Goal: Find specific page/section: Find specific page/section

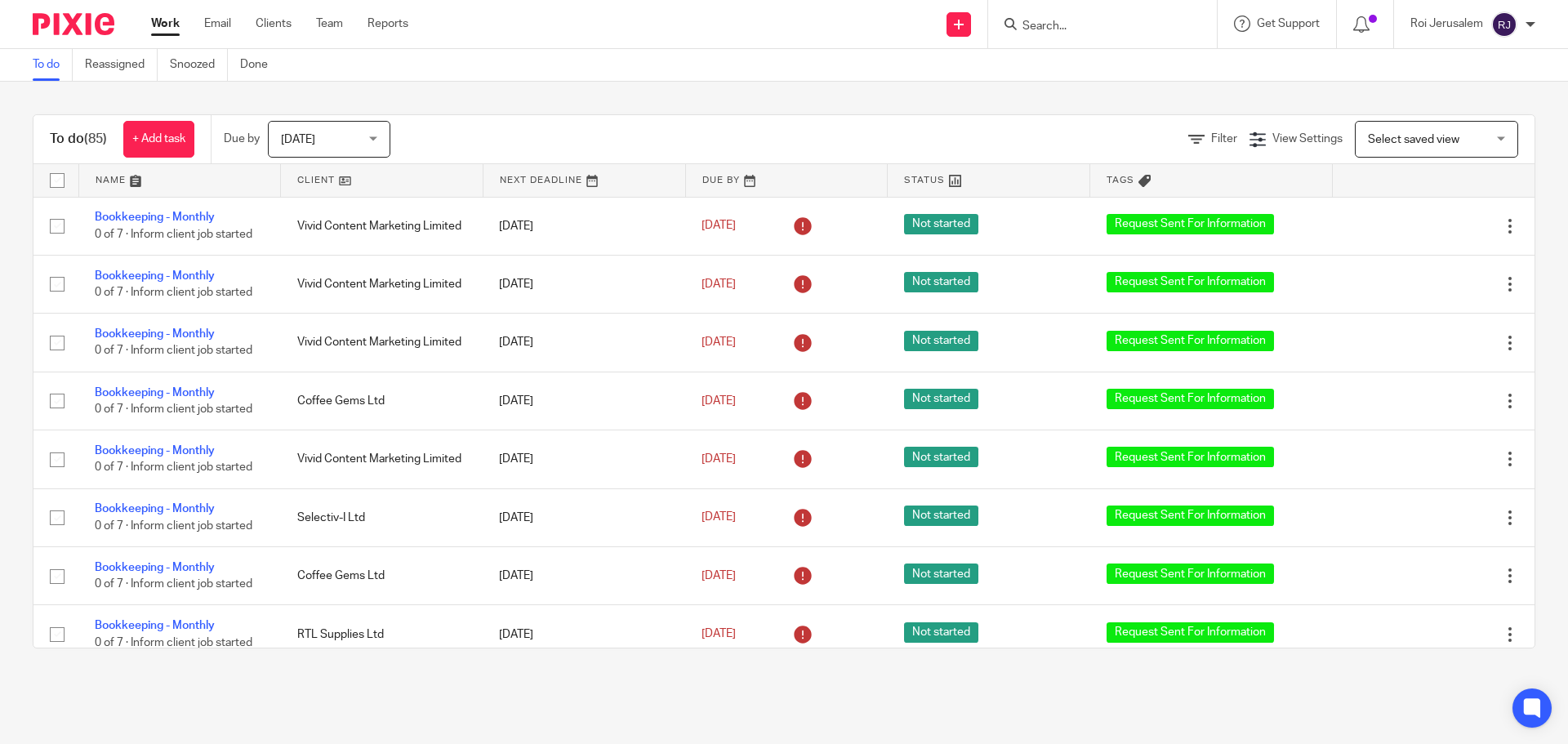
click at [274, 24] on link "Clients" at bounding box center [274, 24] width 36 height 16
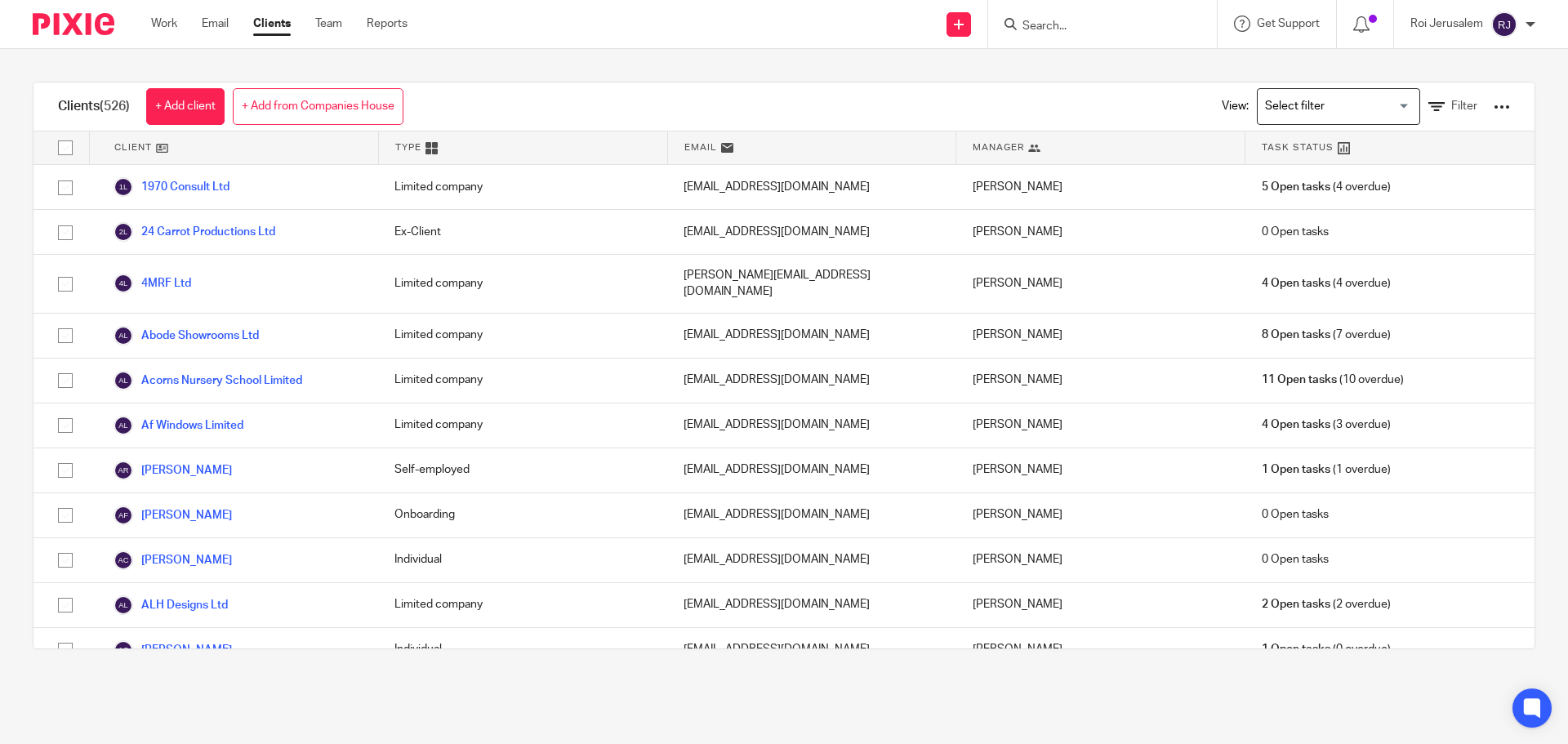
click at [1050, 22] on input "Search" at bounding box center [1094, 27] width 147 height 14
click at [1050, 20] on input "Search" at bounding box center [1094, 27] width 147 height 14
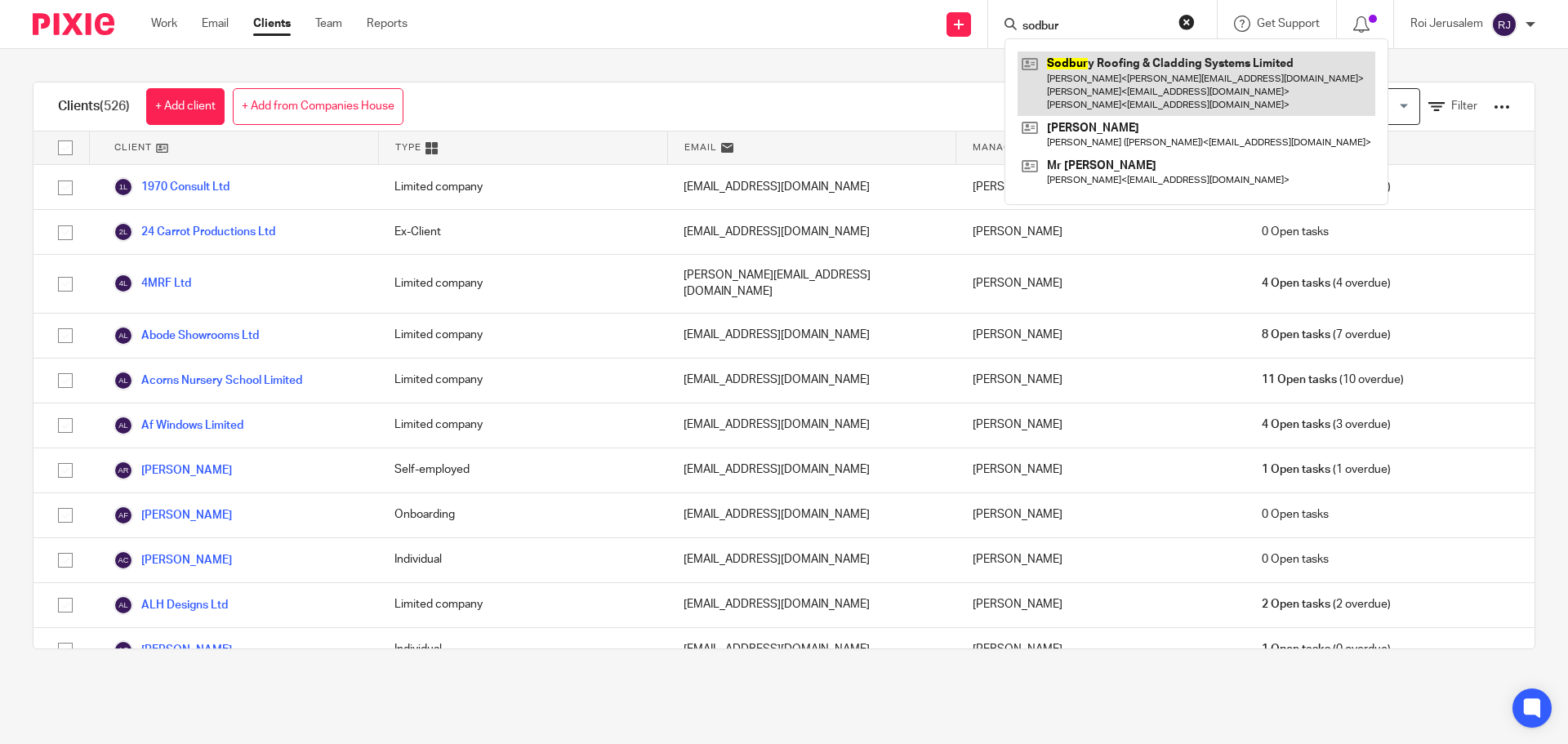
type input "sodbur"
click at [1102, 71] on link at bounding box center [1196, 83] width 357 height 64
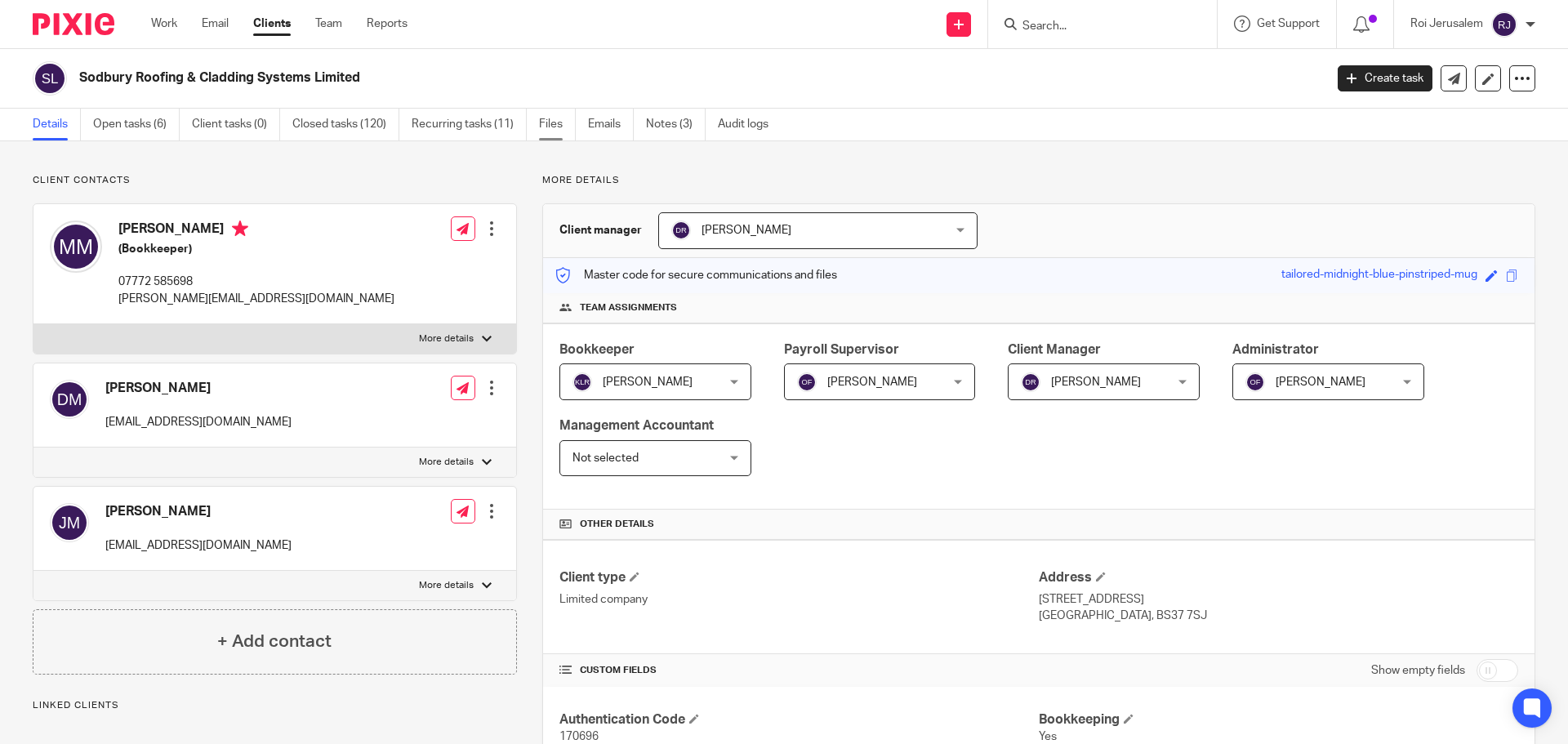
click at [575, 129] on link "Files" at bounding box center [557, 124] width 37 height 32
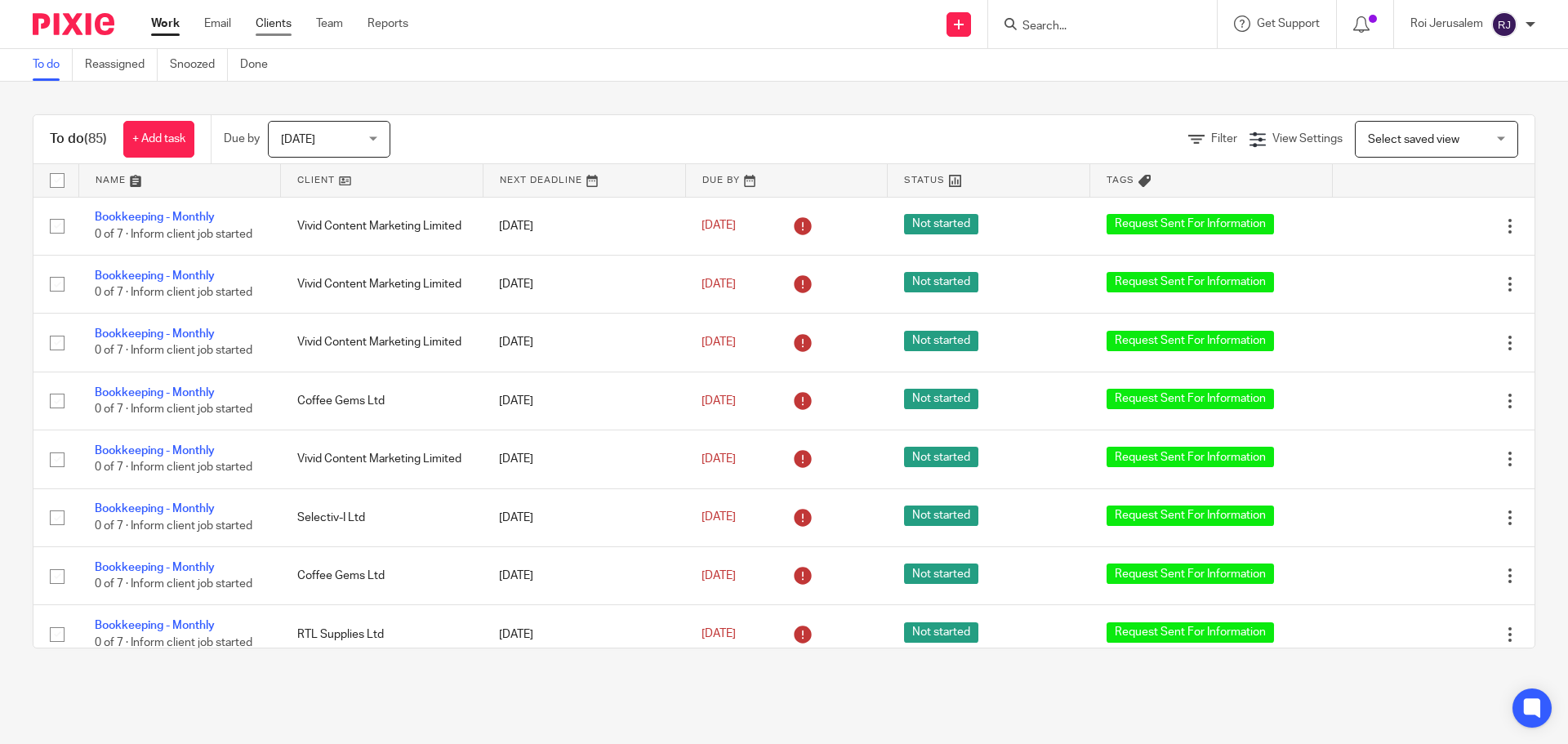
click at [282, 25] on link "Clients" at bounding box center [274, 24] width 36 height 16
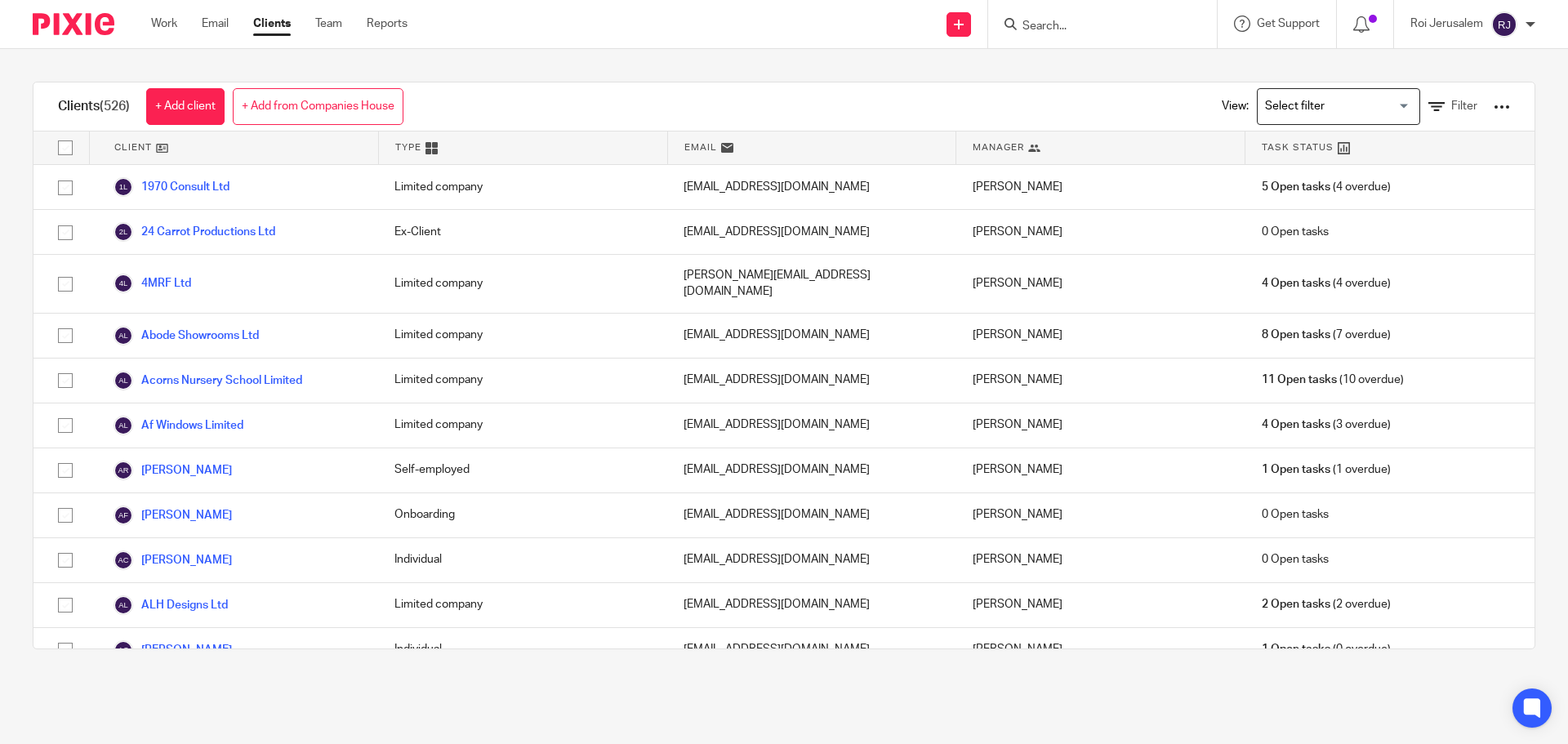
click at [1058, 24] on input "Search" at bounding box center [1094, 27] width 147 height 14
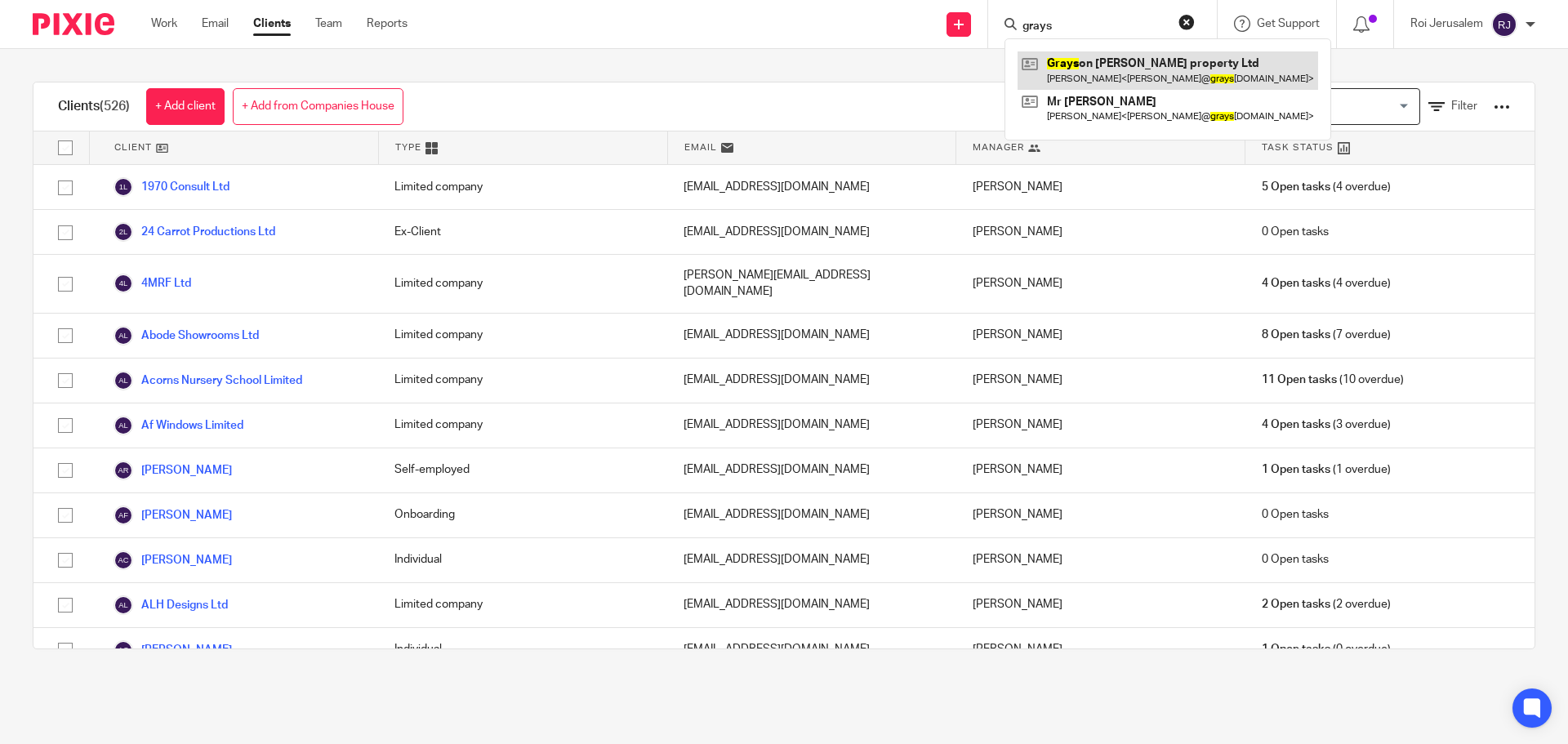
type input "grays"
click at [1087, 71] on link at bounding box center [1168, 71] width 300 height 38
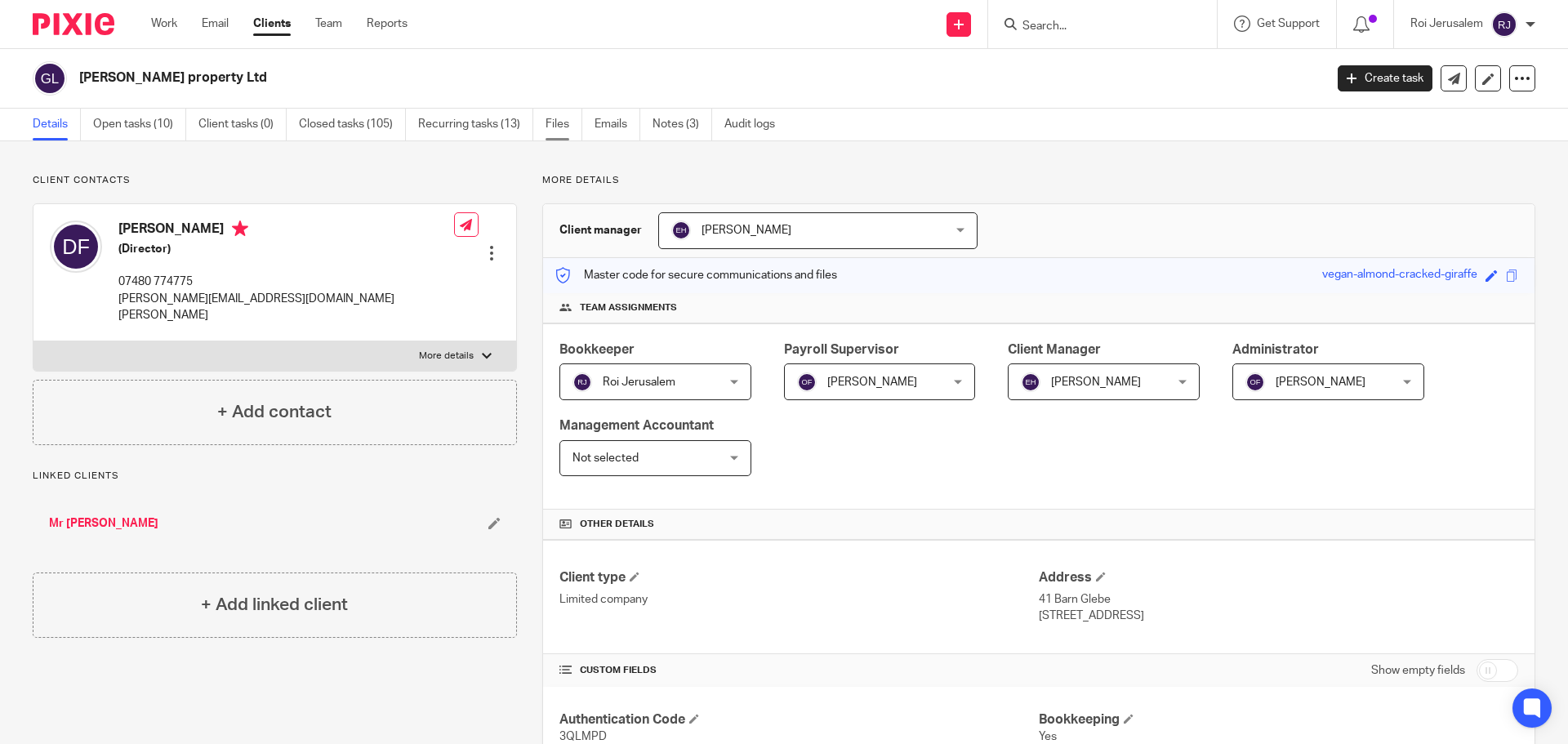
click at [558, 132] on link "Files" at bounding box center [564, 124] width 37 height 32
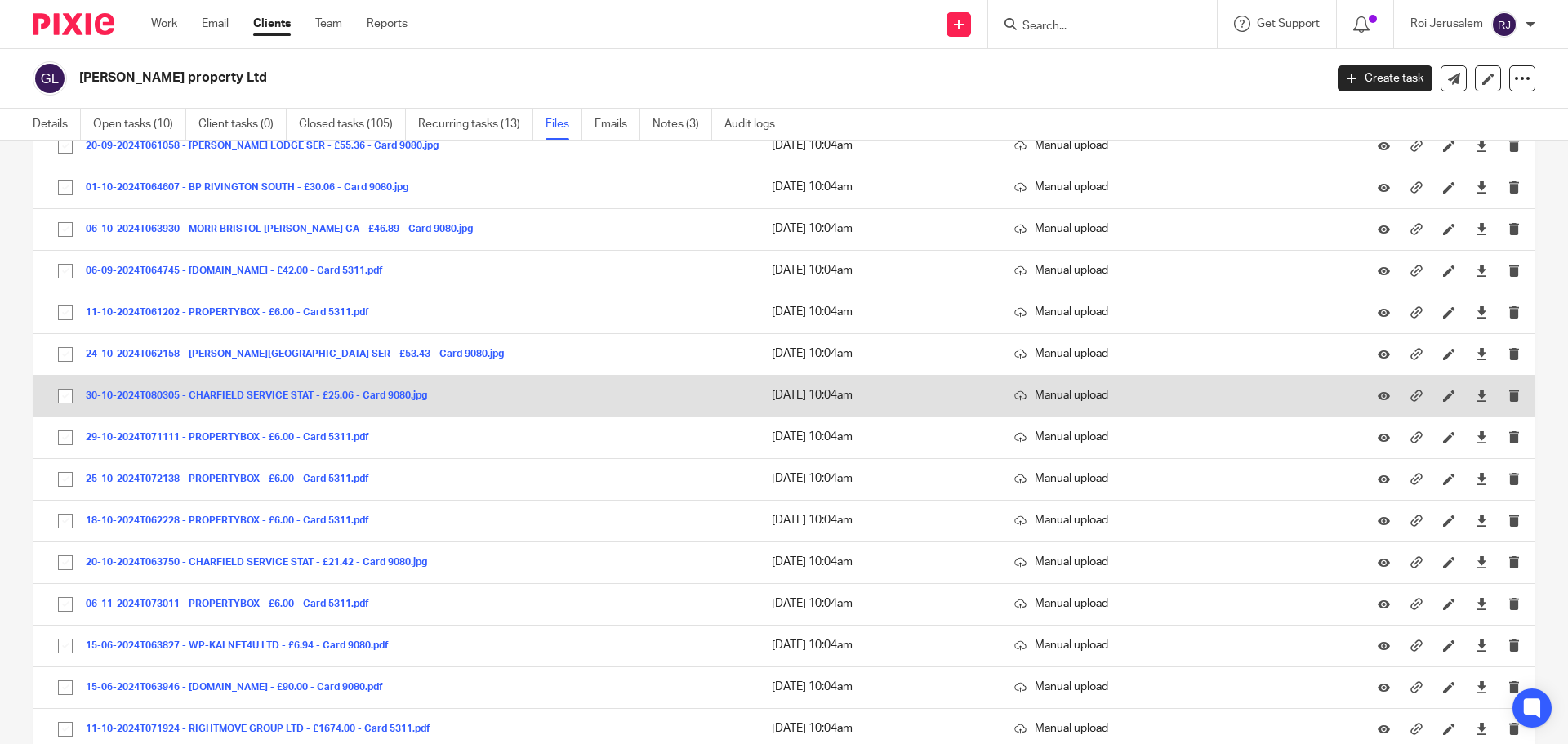
scroll to position [19444, 0]
